Goal: Find specific page/section: Find specific page/section

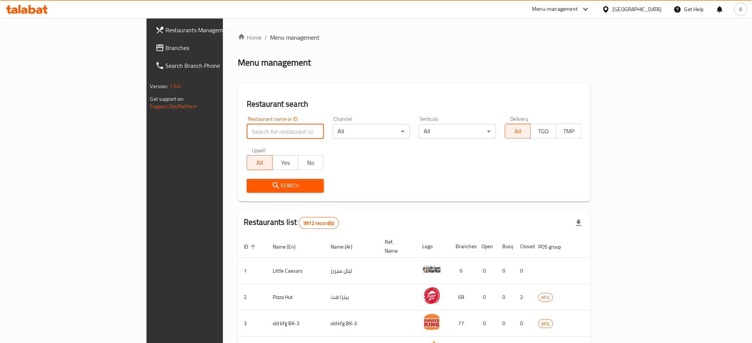
drag, startPoint x: 237, startPoint y: 135, endPoint x: 198, endPoint y: 132, distance: 39.0
click at [247, 132] on input "search" at bounding box center [285, 131] width 77 height 15
paste input "702117"
type input "702117"
drag, startPoint x: 198, startPoint y: 190, endPoint x: 175, endPoint y: 175, distance: 26.7
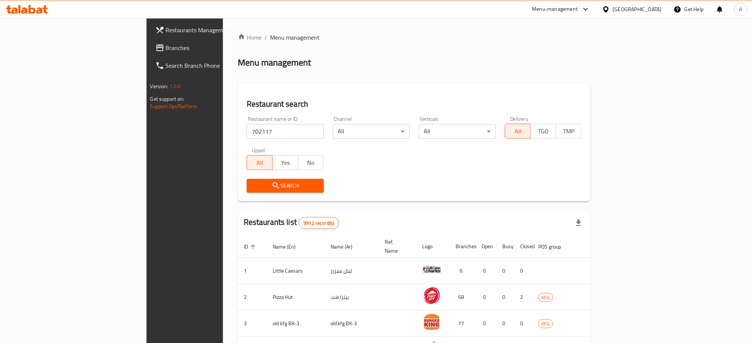
click at [242, 175] on div "Search" at bounding box center [285, 186] width 86 height 23
click at [253, 183] on span "Search" at bounding box center [285, 185] width 65 height 9
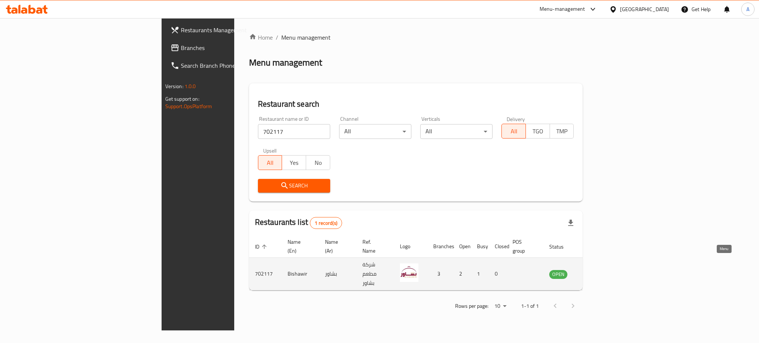
click at [602, 270] on link "enhanced table" at bounding box center [595, 274] width 14 height 9
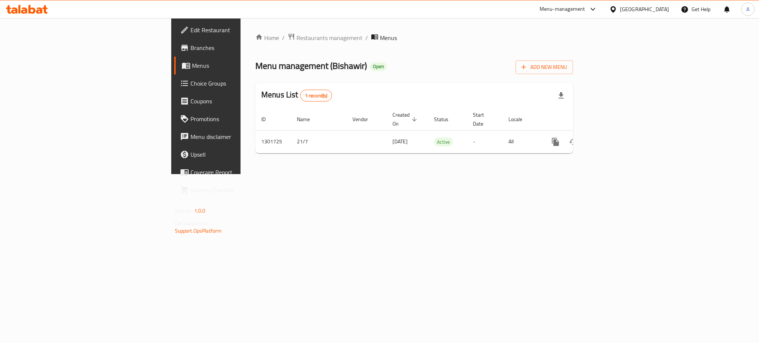
click at [191, 47] on span "Branches" at bounding box center [242, 47] width 102 height 9
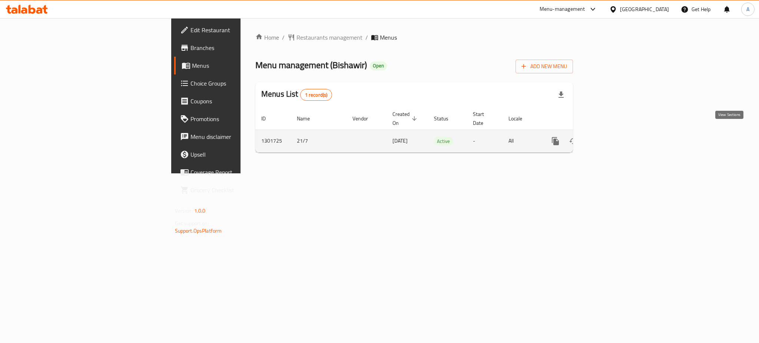
click at [614, 137] on icon "enhanced table" at bounding box center [609, 141] width 9 height 9
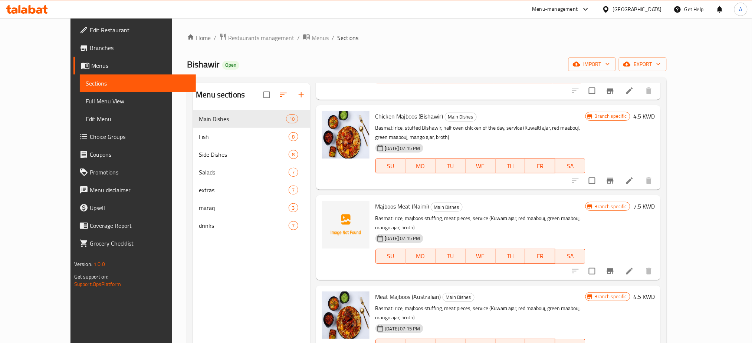
scroll to position [176, 0]
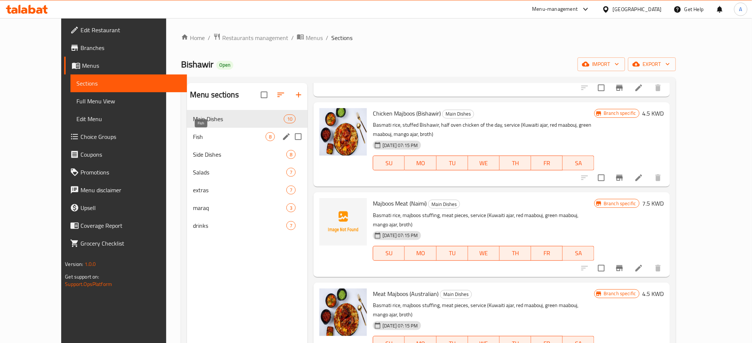
click at [227, 139] on span "Fish" at bounding box center [229, 136] width 73 height 9
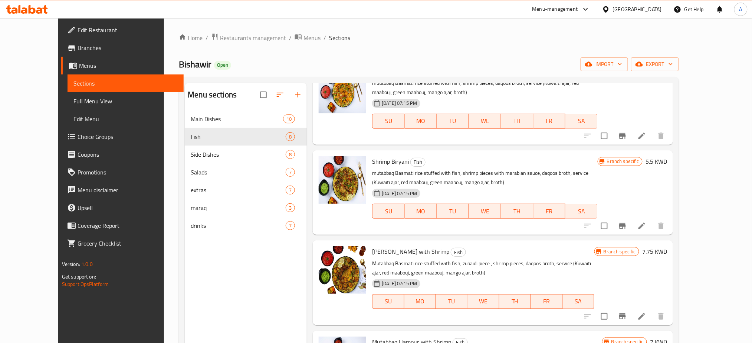
scroll to position [322, 0]
